Goal: Task Accomplishment & Management: Use online tool/utility

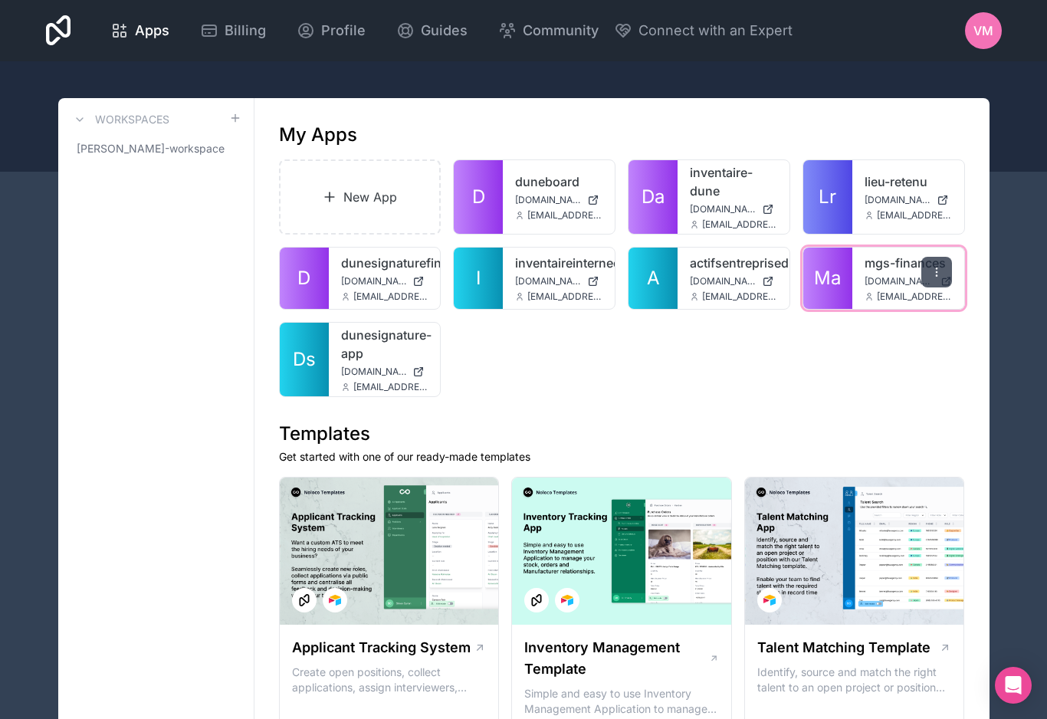
click at [942, 263] on div at bounding box center [936, 272] width 31 height 31
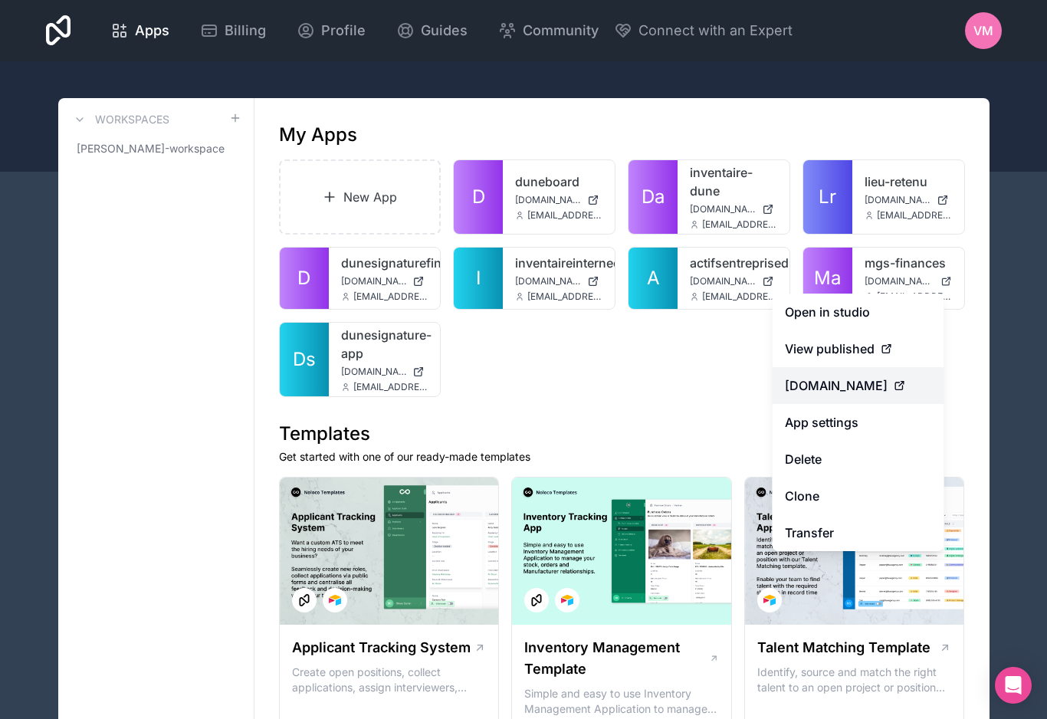
click at [881, 384] on span "[DOMAIN_NAME]" at bounding box center [836, 385] width 103 height 18
click at [886, 388] on span "[DOMAIN_NAME]" at bounding box center [836, 385] width 103 height 18
click at [876, 382] on span "[DOMAIN_NAME]" at bounding box center [836, 385] width 103 height 18
click at [862, 385] on span "[DOMAIN_NAME]" at bounding box center [836, 385] width 103 height 18
click at [887, 388] on span "[DOMAIN_NAME]" at bounding box center [836, 385] width 103 height 18
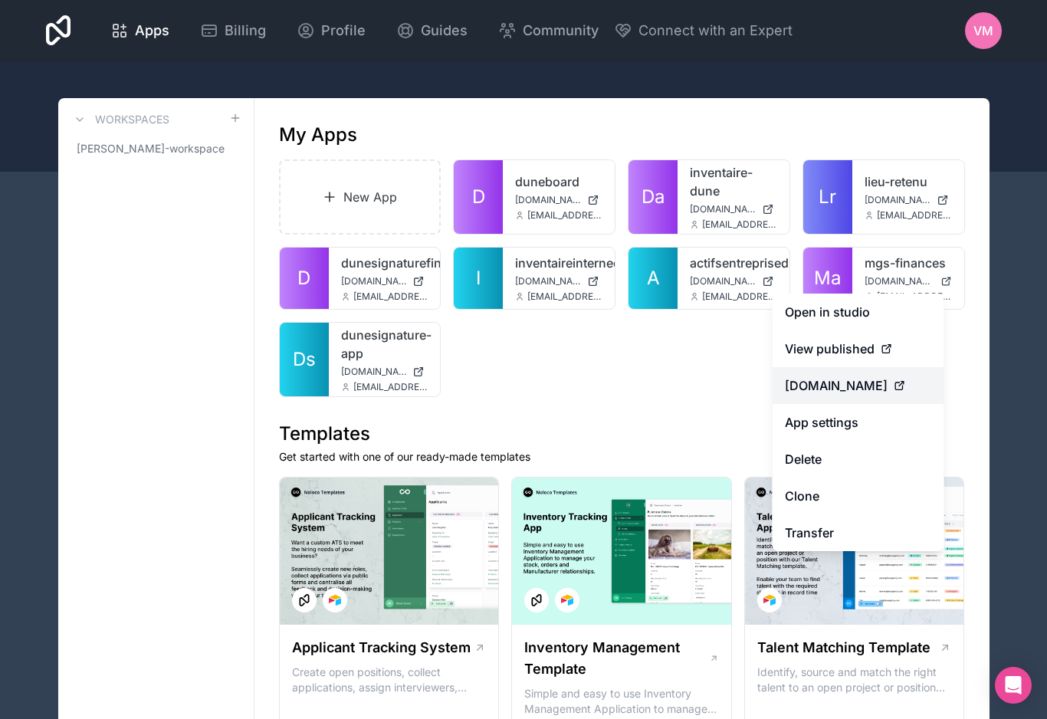
click at [903, 377] on div "[DOMAIN_NAME]" at bounding box center [858, 385] width 147 height 18
click at [887, 382] on span "[DOMAIN_NAME]" at bounding box center [836, 385] width 103 height 18
click at [906, 384] on icon at bounding box center [899, 385] width 12 height 12
click at [906, 383] on icon at bounding box center [899, 385] width 12 height 12
click at [840, 493] on link "Clone" at bounding box center [858, 495] width 172 height 37
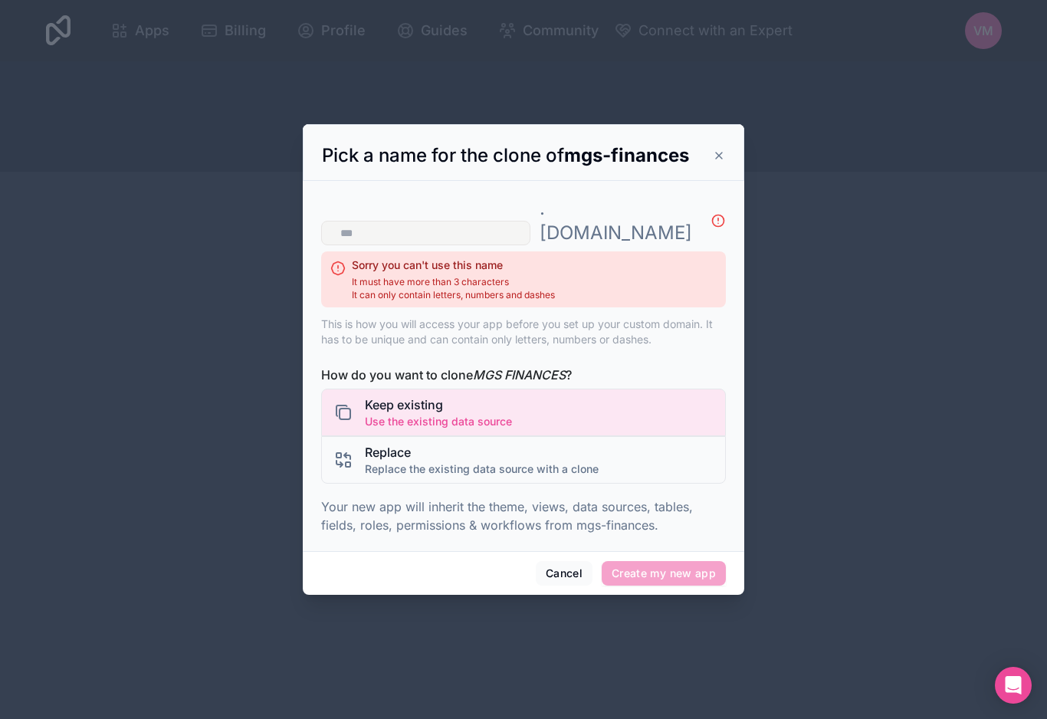
click at [858, 404] on div at bounding box center [523, 359] width 1047 height 719
click at [671, 155] on strong "mgs-finances" at bounding box center [626, 155] width 125 height 22
click at [686, 162] on strong "mgs-finances" at bounding box center [626, 155] width 125 height 22
click at [522, 221] on input "text" at bounding box center [425, 233] width 209 height 25
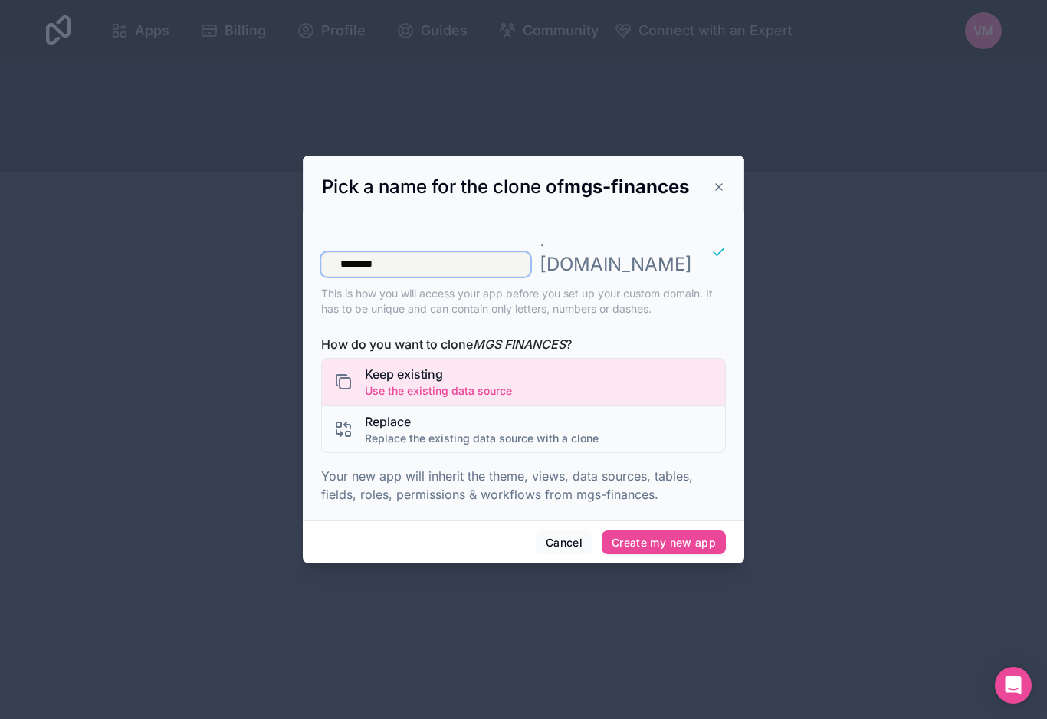
type input "*********"
click at [706, 530] on button "Create my new app" at bounding box center [663, 542] width 124 height 25
